Goal: Check status: Check status

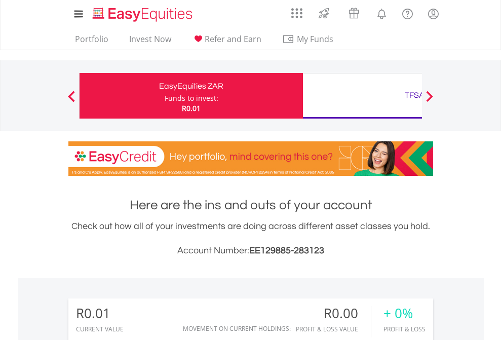
scroll to position [97, 159]
click at [165, 96] on div "Funds to invest:" at bounding box center [192, 98] width 54 height 10
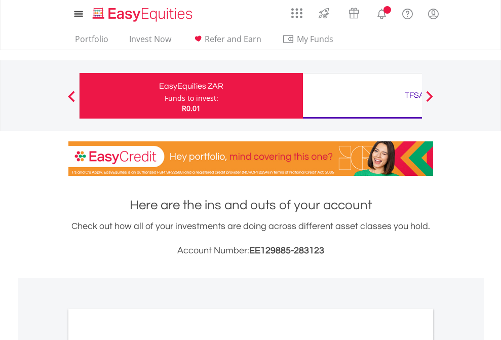
scroll to position [609, 0]
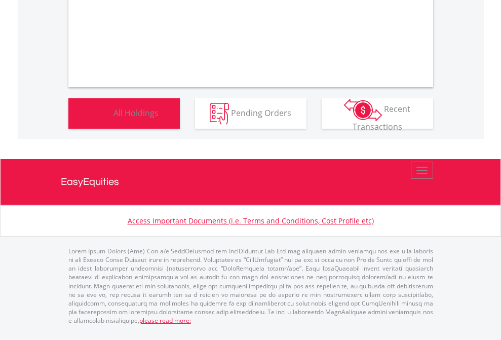
click at [114, 118] on span "All Holdings" at bounding box center [136, 112] width 45 height 11
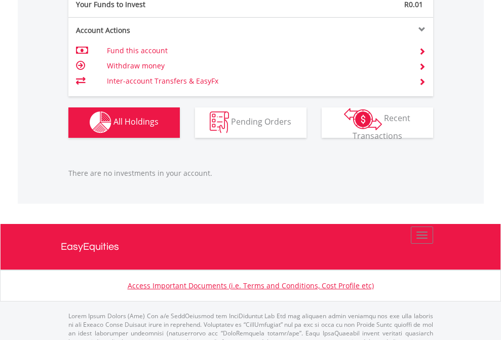
scroll to position [1004, 0]
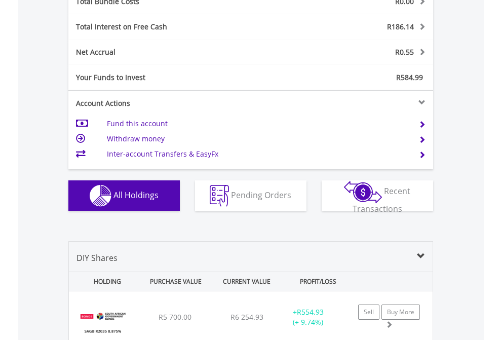
scroll to position [1188, 0]
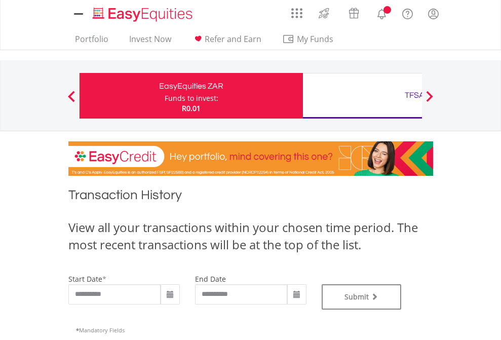
scroll to position [411, 0]
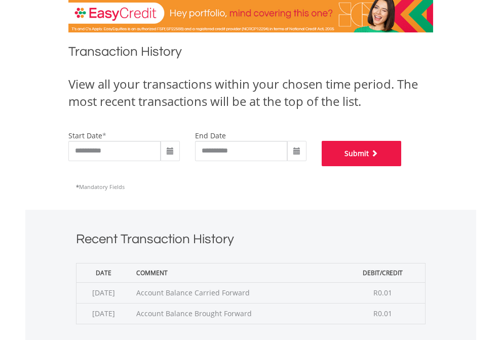
click at [402, 166] on button "Submit" at bounding box center [362, 153] width 80 height 25
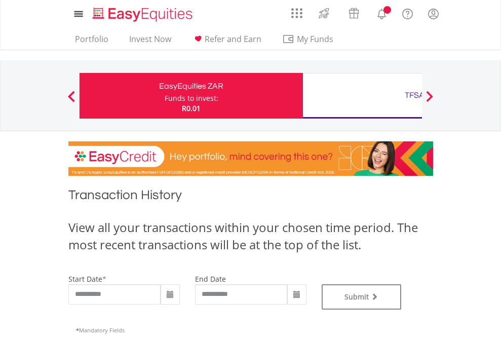
click at [362, 96] on div "TFSA" at bounding box center [414, 95] width 211 height 14
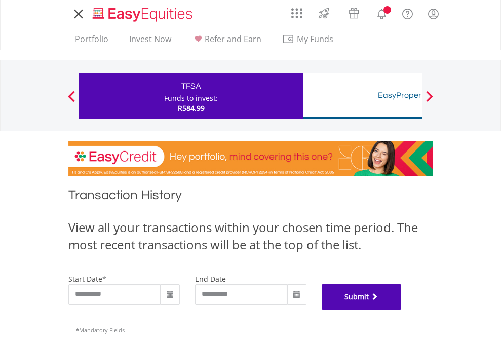
click at [402, 310] on button "Submit" at bounding box center [362, 296] width 80 height 25
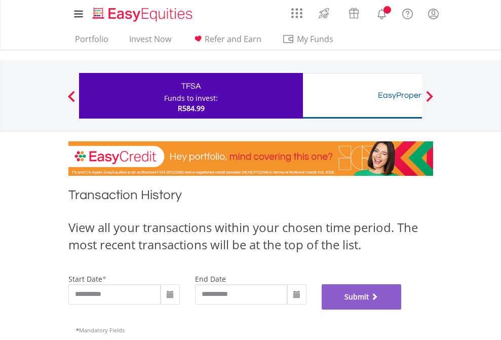
scroll to position [411, 0]
